Goal: Entertainment & Leisure: Consume media (video, audio)

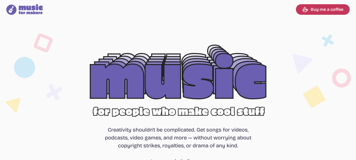
select select "most popular"
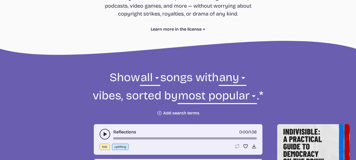
scroll to position [176, 0]
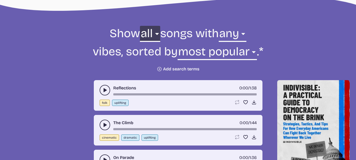
click at [144, 38] on select "all ambient cinematic electronic folk holiday jazz pop rock world" at bounding box center [150, 35] width 20 height 18
click at [94, 34] on form "Show all ambient cinematic electronic folk holiday jazz pop rock world all song…" at bounding box center [178, 49] width 287 height 46
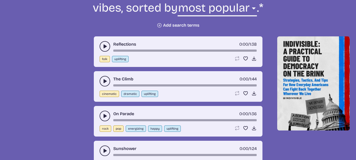
scroll to position [263, 0]
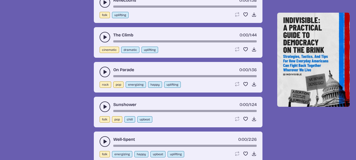
click at [105, 70] on icon "play-pause toggle" at bounding box center [104, 71] width 5 height 5
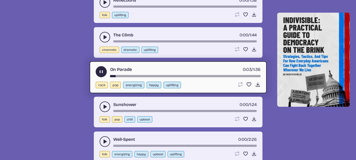
click at [107, 37] on icon "play-pause toggle" at bounding box center [104, 37] width 5 height 5
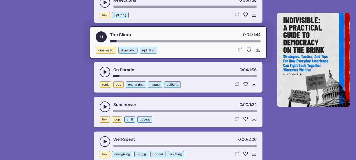
click at [106, 106] on use "play-pause toggle" at bounding box center [104, 106] width 5 height 5
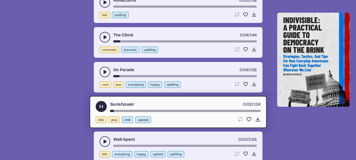
scroll to position [307, 0]
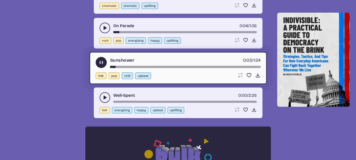
click at [105, 98] on use "play-pause toggle" at bounding box center [104, 97] width 5 height 5
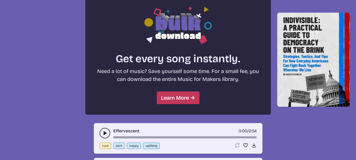
scroll to position [483, 0]
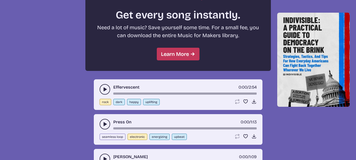
click at [105, 89] on use "play-pause toggle" at bounding box center [104, 89] width 5 height 5
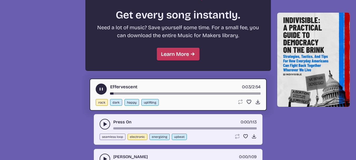
scroll to position [527, 0]
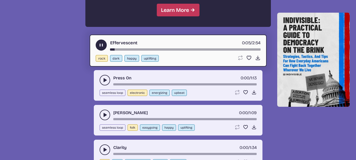
click at [102, 80] on icon "play-pause toggle" at bounding box center [104, 79] width 5 height 5
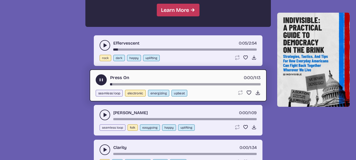
scroll to position [571, 0]
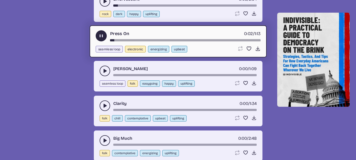
click at [106, 70] on use "play-pause toggle" at bounding box center [104, 70] width 5 height 5
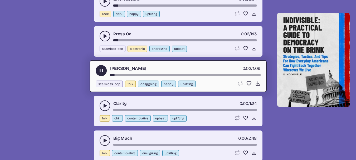
scroll to position [615, 0]
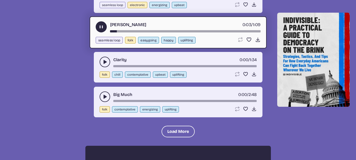
click at [104, 62] on use "play-pause toggle" at bounding box center [104, 61] width 5 height 5
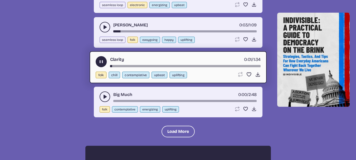
scroll to position [659, 0]
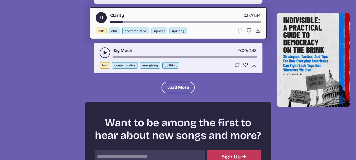
click at [106, 54] on icon "play-pause toggle" at bounding box center [104, 52] width 5 height 5
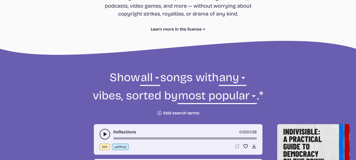
scroll to position [176, 0]
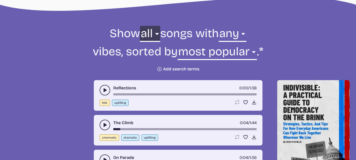
click at [153, 33] on select "all ambient cinematic electronic folk holiday jazz pop rock world" at bounding box center [150, 35] width 20 height 18
click at [140, 26] on select "all ambient cinematic electronic folk holiday jazz pop rock world" at bounding box center [150, 35] width 20 height 18
click at [143, 32] on select "all ambient cinematic electronic folk holiday jazz pop rock world" at bounding box center [150, 35] width 20 height 18
click at [84, 53] on form "Show all ambient cinematic electronic folk holiday jazz pop rock world all song…" at bounding box center [178, 49] width 287 height 46
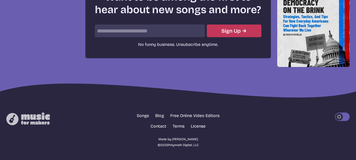
scroll to position [609, 0]
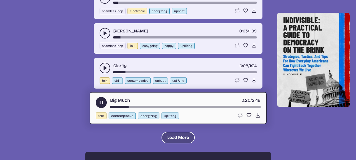
click at [169, 138] on button "Load More" at bounding box center [178, 138] width 33 height 12
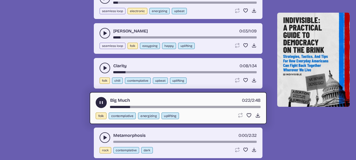
scroll to position [653, 0]
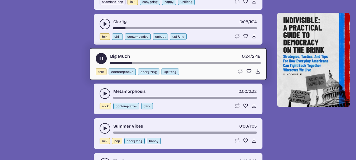
click at [103, 91] on icon "play-pause toggle" at bounding box center [104, 93] width 5 height 5
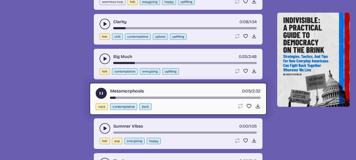
click at [104, 126] on icon "play-pause toggle" at bounding box center [104, 128] width 5 height 5
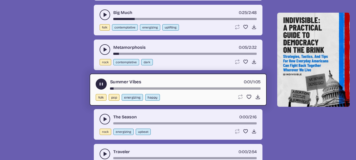
scroll to position [740, 0]
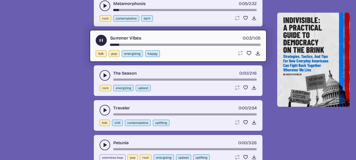
click at [104, 76] on use "play-pause toggle" at bounding box center [104, 75] width 5 height 5
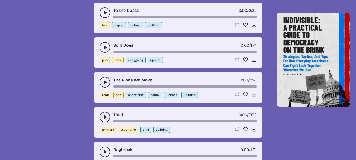
scroll to position [1092, 0]
